Goal: Use online tool/utility: Use online tool/utility

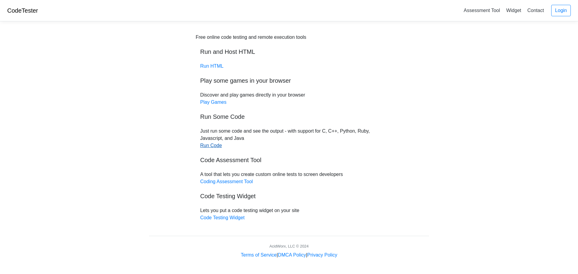
click at [214, 145] on link "Run Code" at bounding box center [211, 145] width 22 height 5
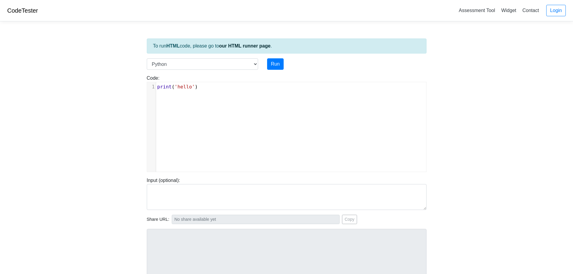
scroll to position [2, 0]
type textarea "print('hello')"
drag, startPoint x: 189, startPoint y: 91, endPoint x: 178, endPoint y: 78, distance: 16.6
click at [179, 79] on div "Code: print('hello') print('hello') xxxxxxxxxx 1 print ( 'hello' )" at bounding box center [286, 123] width 289 height 97
click at [188, 97] on div "x 1 print ( 'hello' )" at bounding box center [291, 131] width 288 height 99
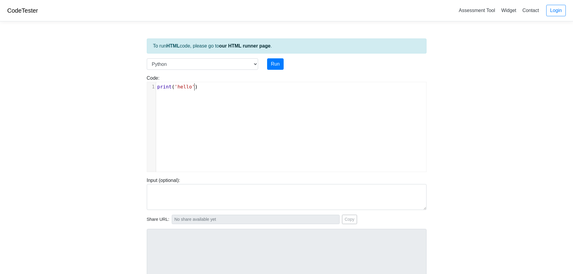
click at [178, 80] on div "Code: print('hello') x 1 print ( 'hello' )" at bounding box center [286, 123] width 289 height 97
click at [184, 90] on pre "print ( 'hello' )" at bounding box center [293, 86] width 275 height 7
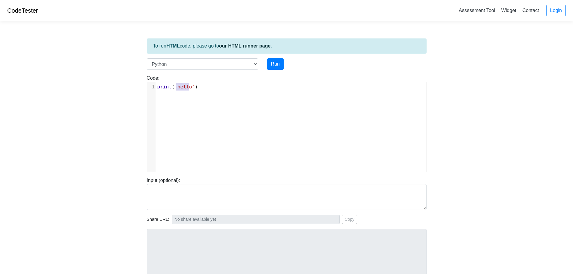
type textarea "print('hello')"
click at [184, 90] on pre "print ( 'hello' )" at bounding box center [293, 86] width 275 height 7
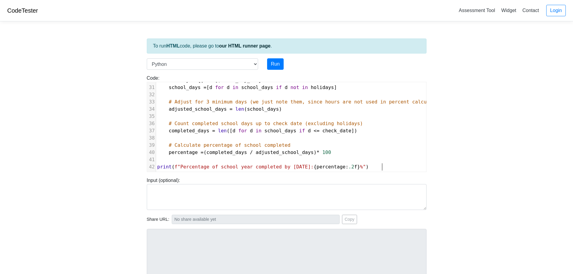
click at [275, 54] on div "To run HTML code, please go to our HTML runner page . Language C C++ Go Java Ja…" at bounding box center [286, 173] width 289 height 295
click at [273, 61] on button "Run" at bounding box center [275, 63] width 17 height 11
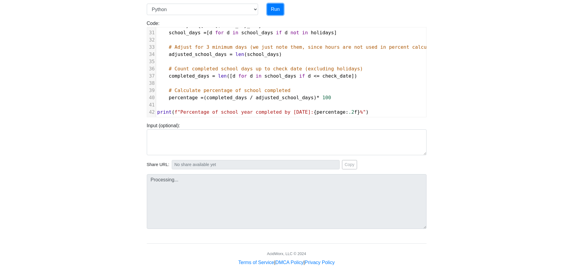
scroll to position [60, 0]
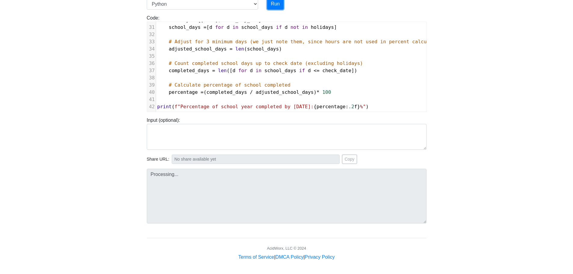
type input "https://codetester.io/runner?s=vYlrV2p6lq"
type textarea "Stdout: Percentage of school year completed by September 4, 2025: 3.41%"
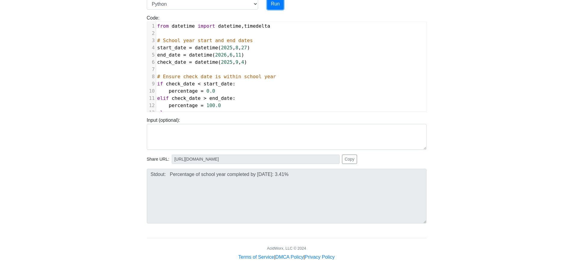
scroll to position [0, 0]
